Goal: Information Seeking & Learning: Check status

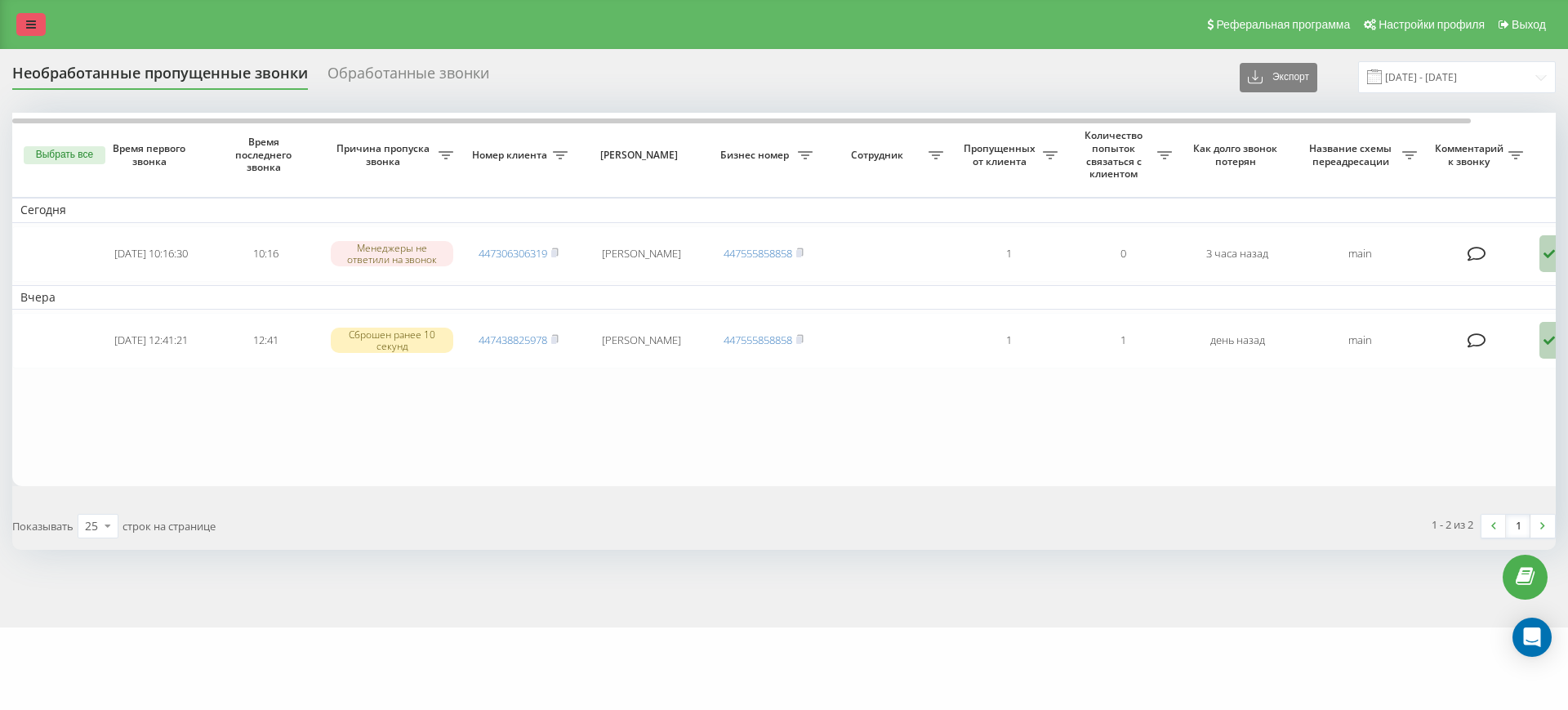
click at [30, 21] on icon at bounding box center [30, 24] width 10 height 12
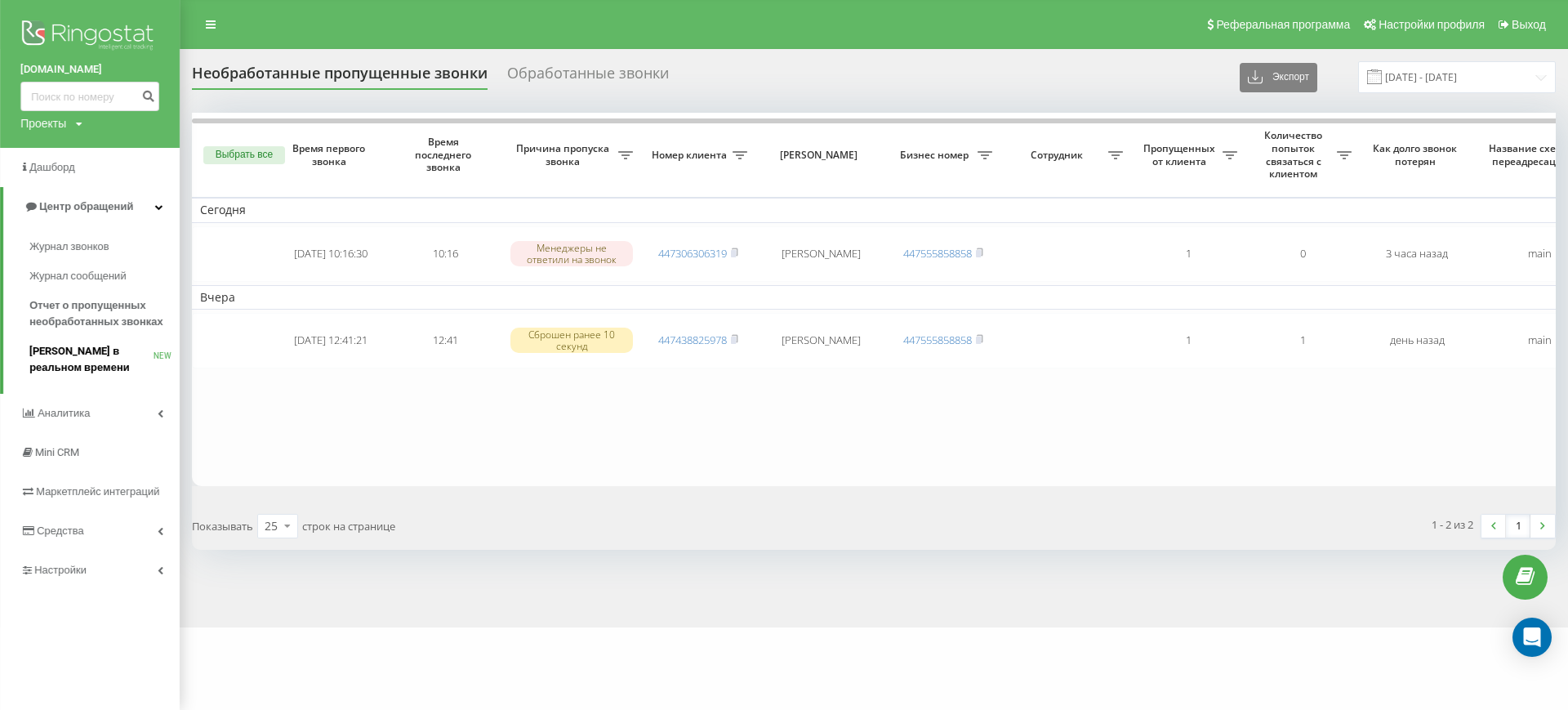
click at [81, 356] on span "[PERSON_NAME] в реальном времени" at bounding box center [92, 359] width 125 height 33
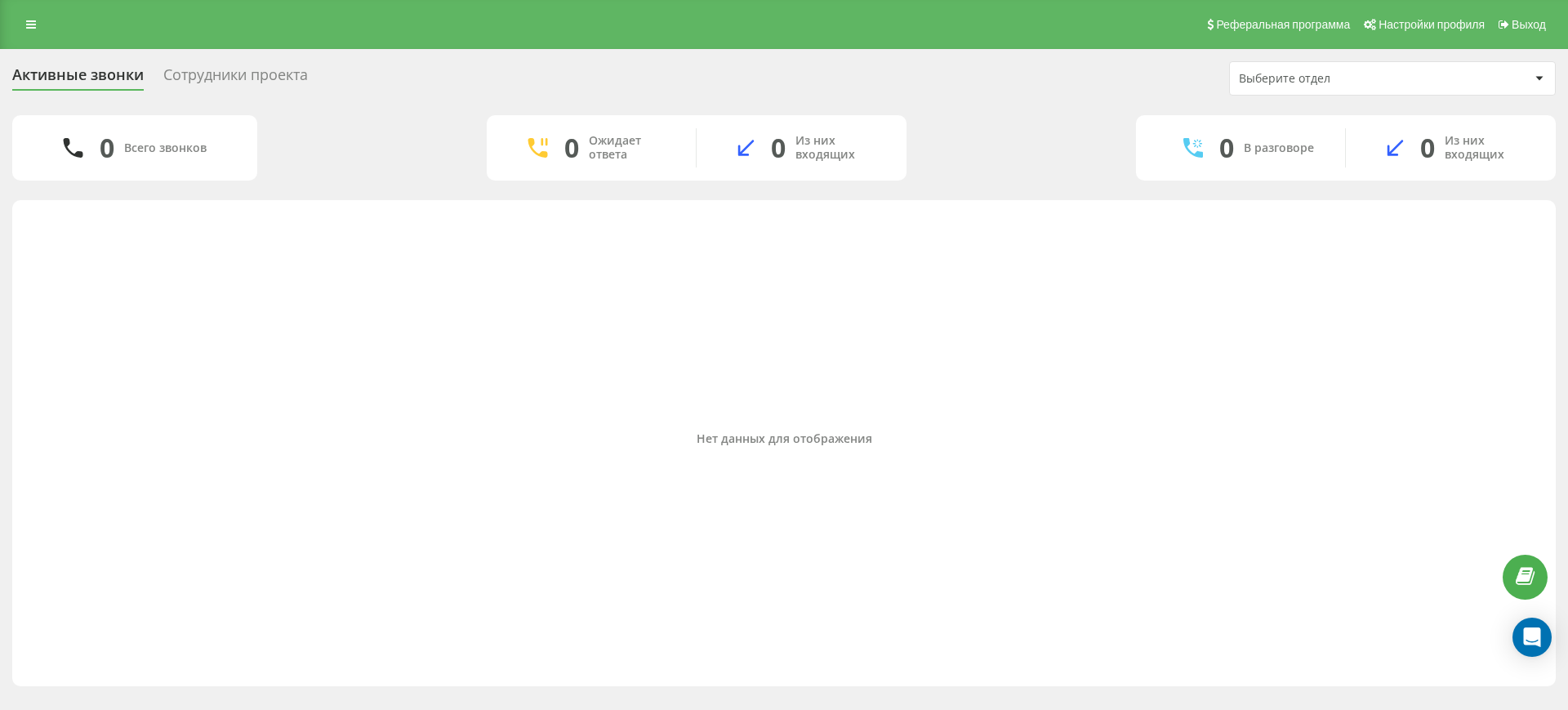
click at [271, 70] on div "Сотрудники проекта" at bounding box center [236, 78] width 145 height 25
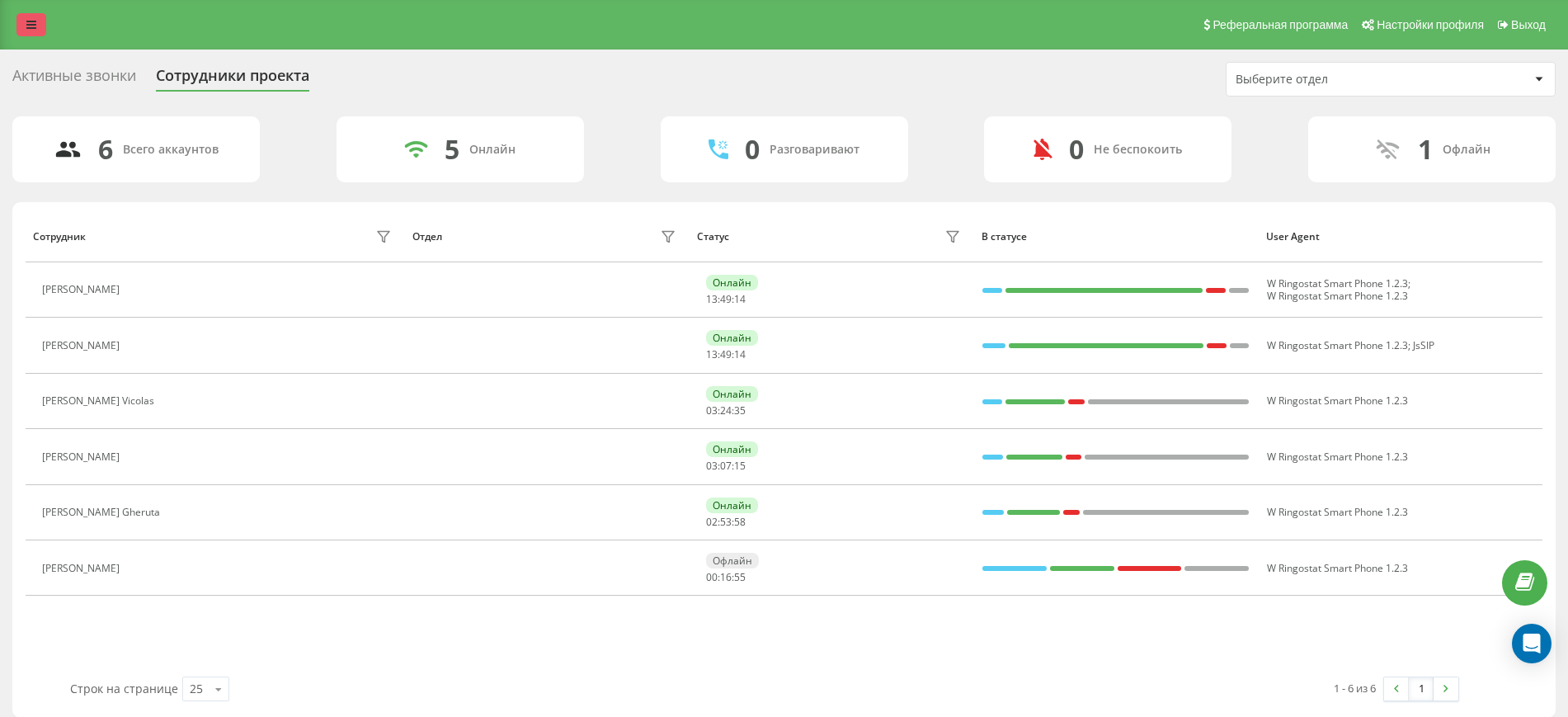
click at [35, 25] on icon at bounding box center [31, 24] width 10 height 12
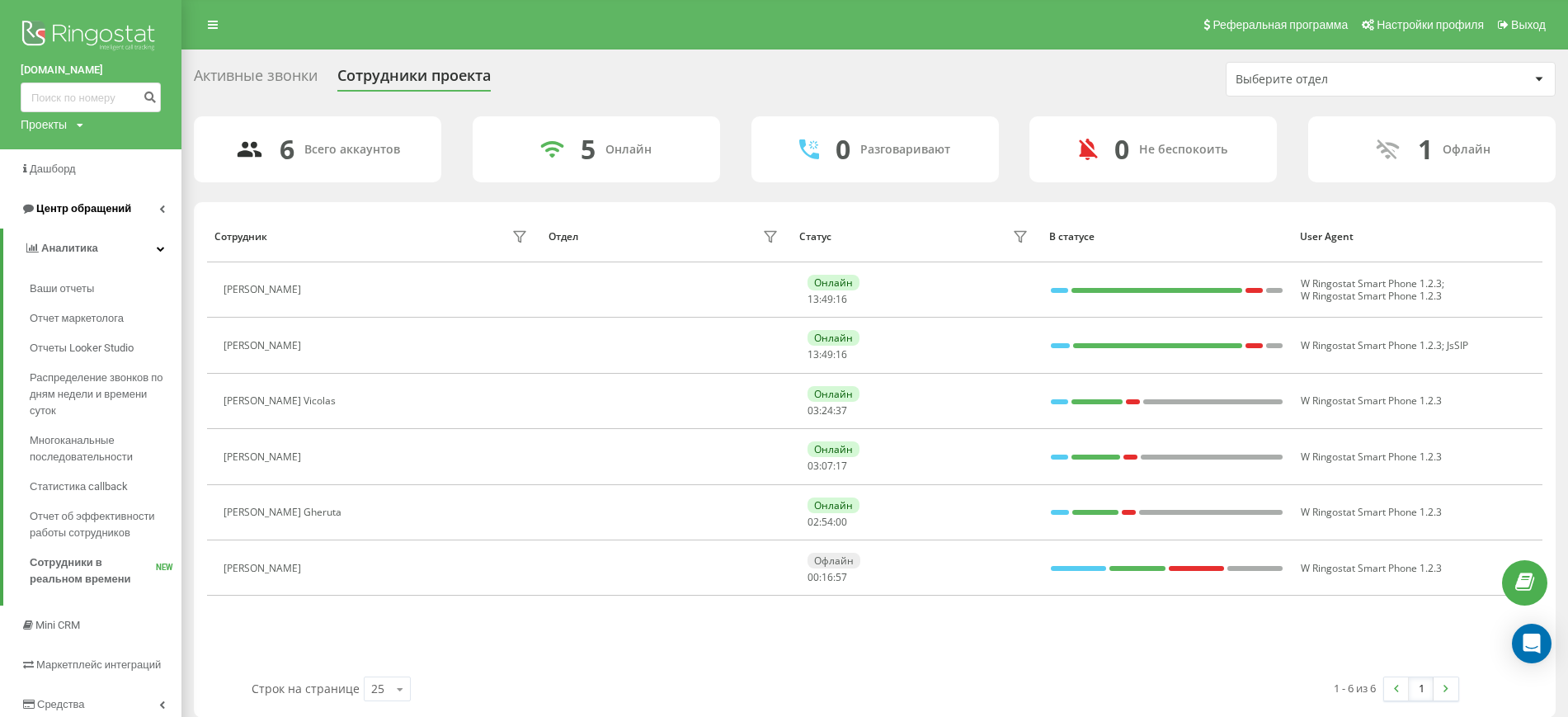
click at [164, 206] on icon at bounding box center [162, 208] width 5 height 8
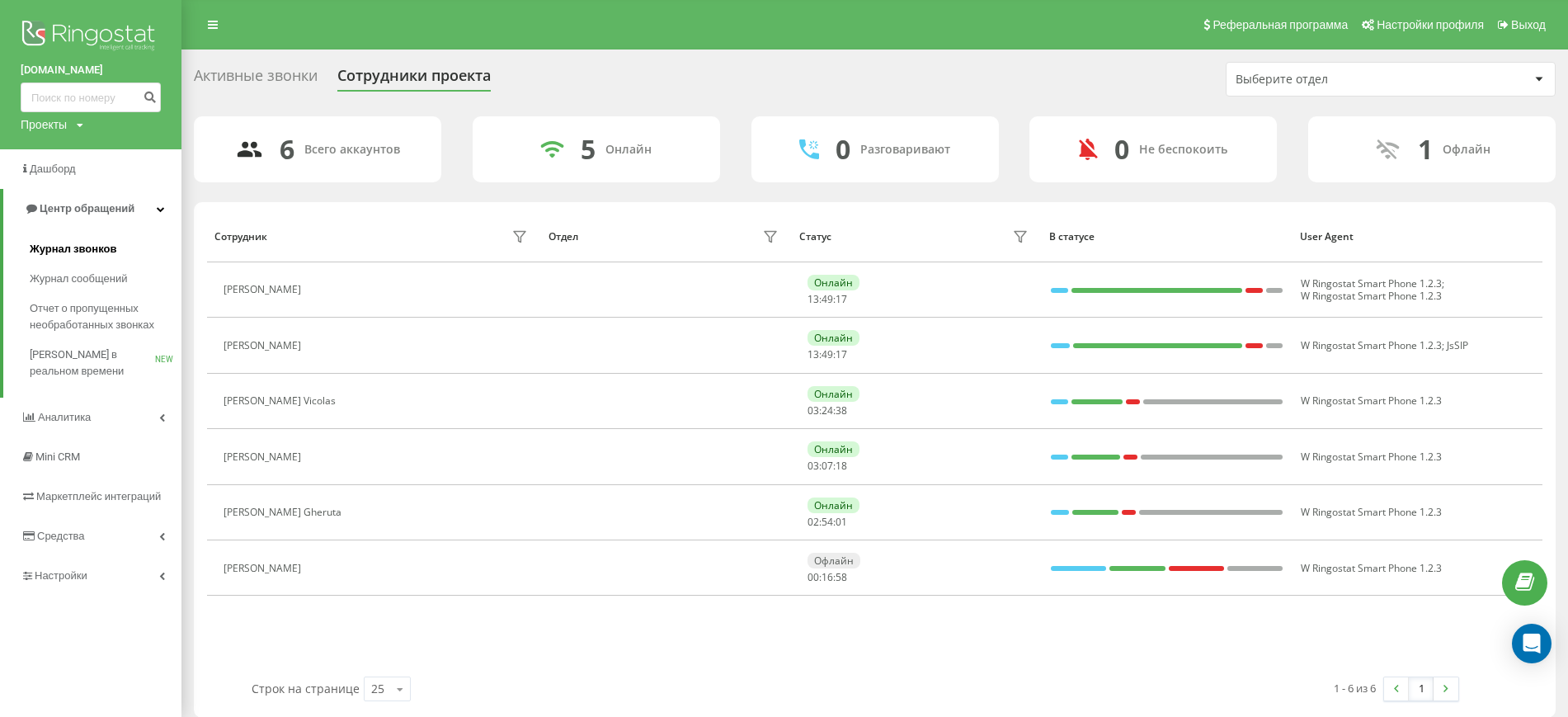
click at [105, 250] on span "Журнал звонков" at bounding box center [73, 249] width 86 height 16
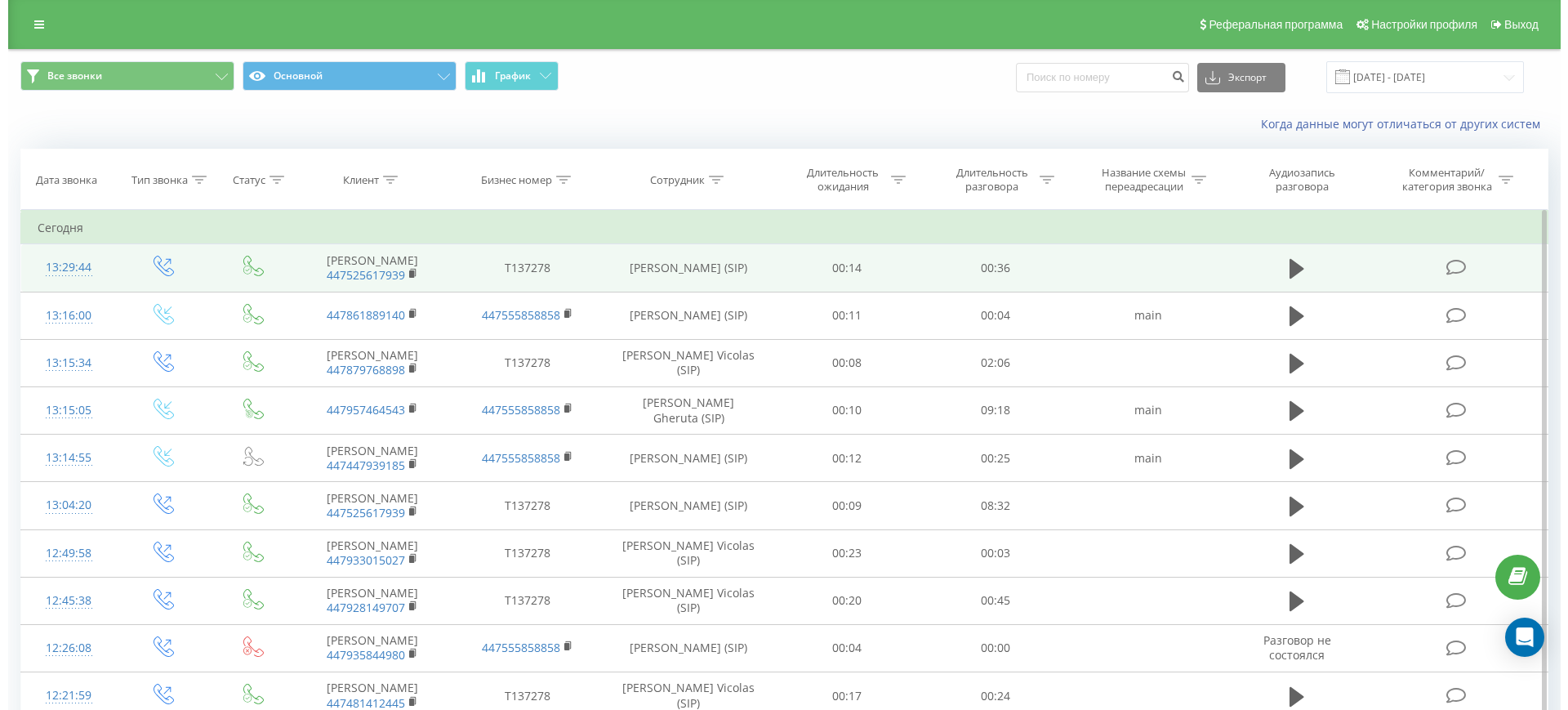
scroll to position [102, 0]
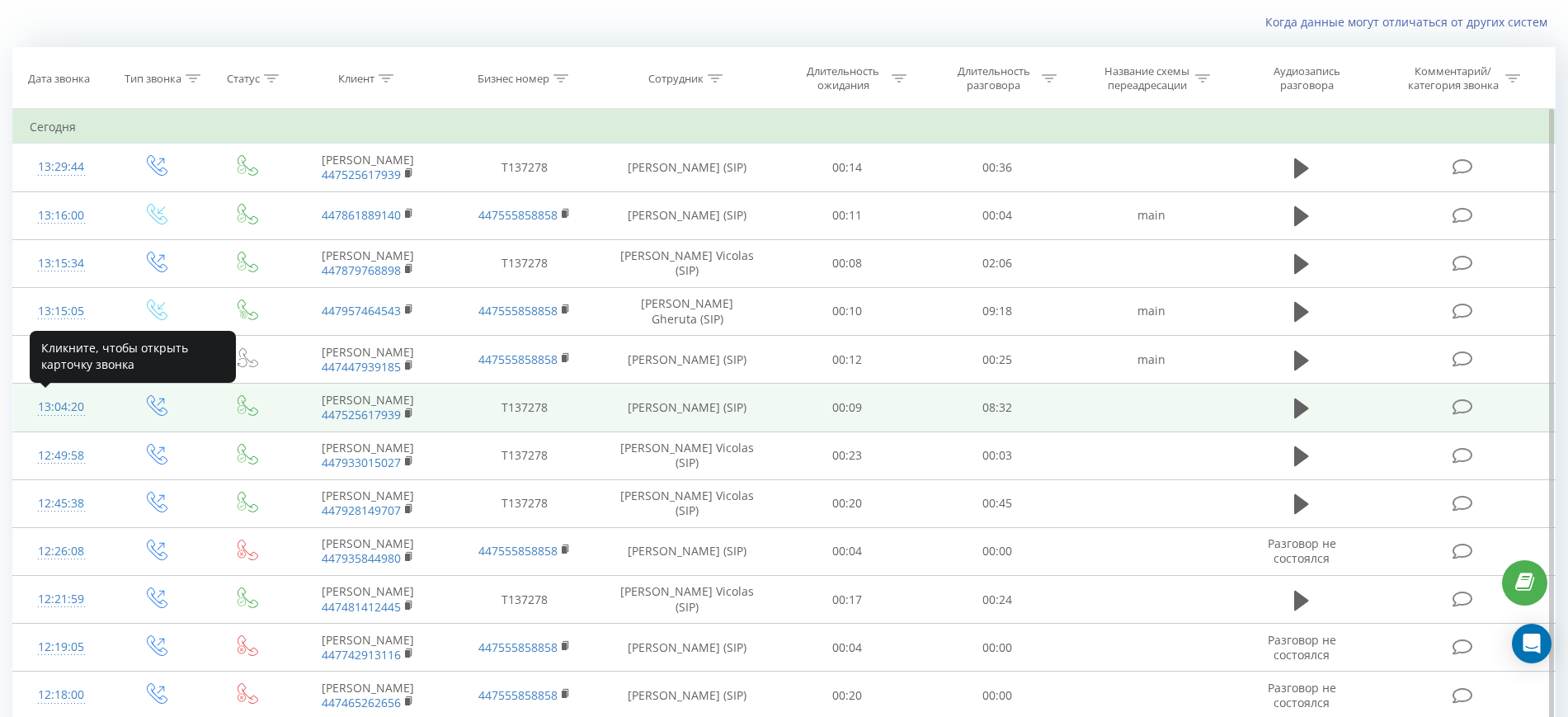
click at [62, 401] on div "13:04:20" at bounding box center [61, 407] width 63 height 32
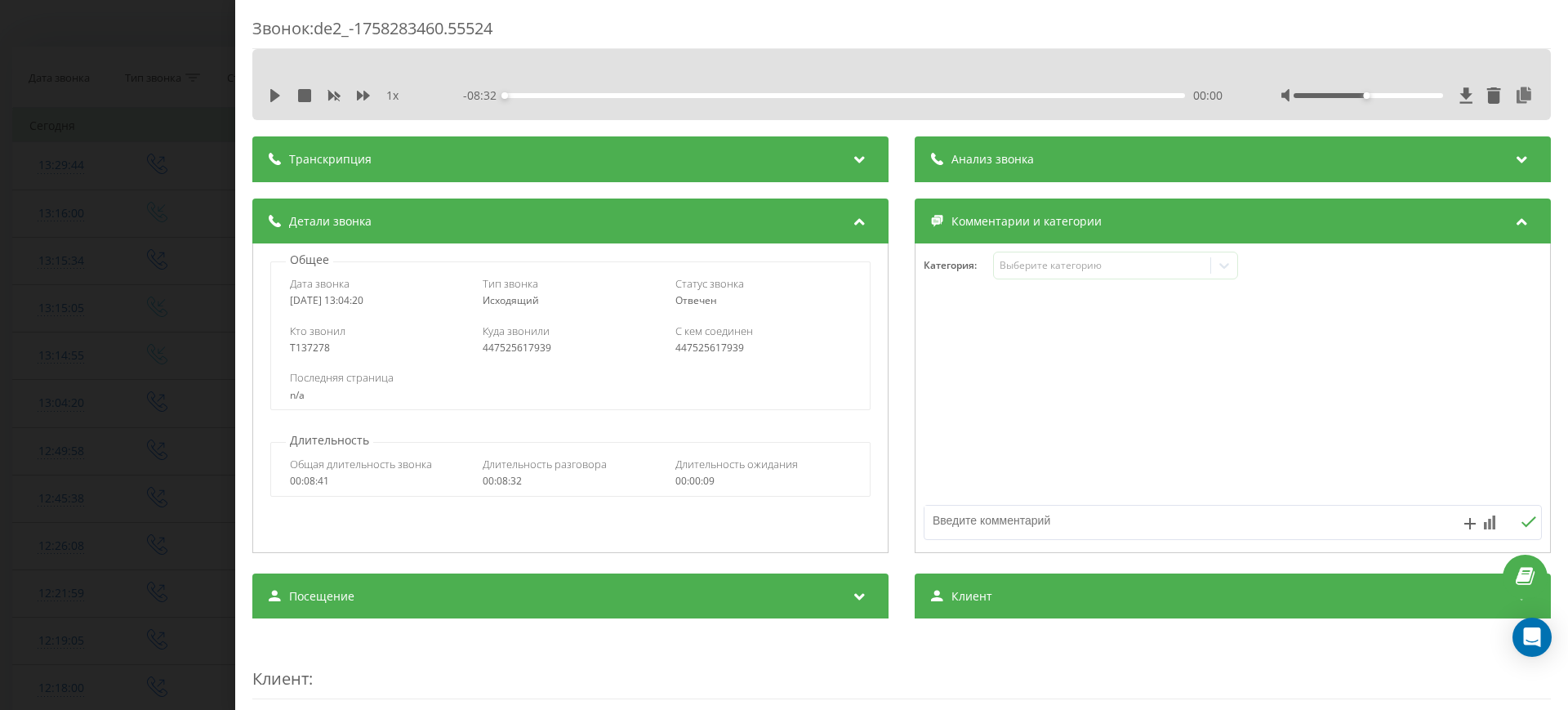
click at [137, 125] on div "Звонок : de2_-1758283460.55524 1 x - 08:32 00:00 00:00 Транскрипция Для анализа…" at bounding box center [784, 355] width 1568 height 710
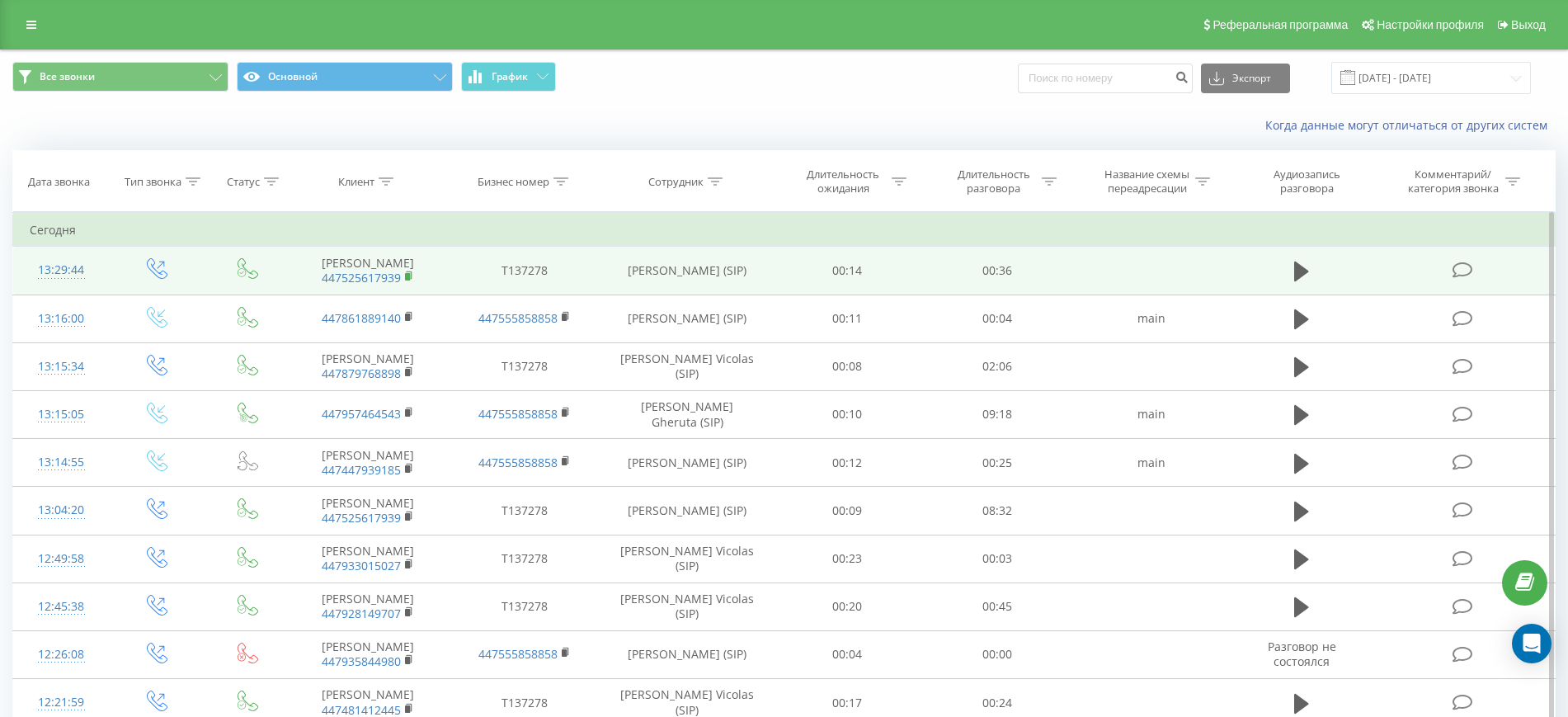
click at [407, 273] on rect at bounding box center [408, 277] width 5 height 7
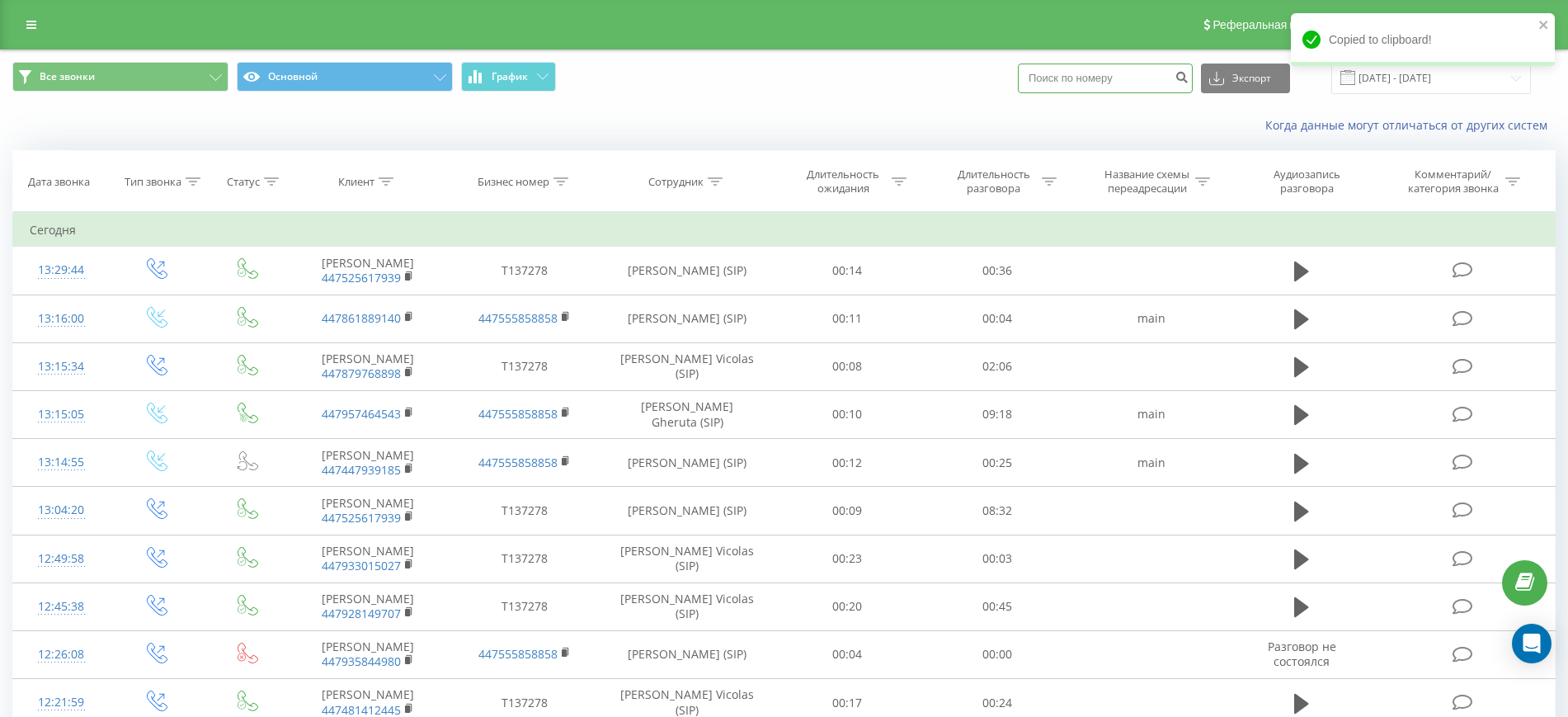
click at [1093, 78] on input at bounding box center [1105, 78] width 175 height 30
paste input "447525617939"
type input "447525617939"
click at [1188, 78] on icon "submit" at bounding box center [1182, 75] width 14 height 10
